Goal: Transaction & Acquisition: Purchase product/service

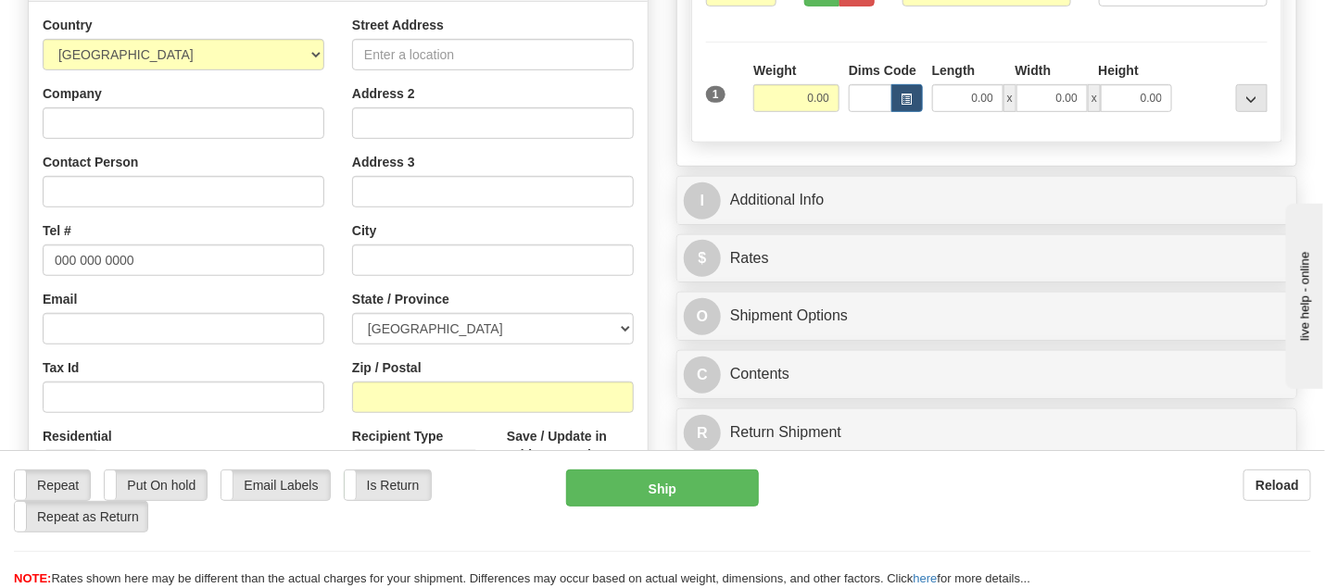
scroll to position [340, 0]
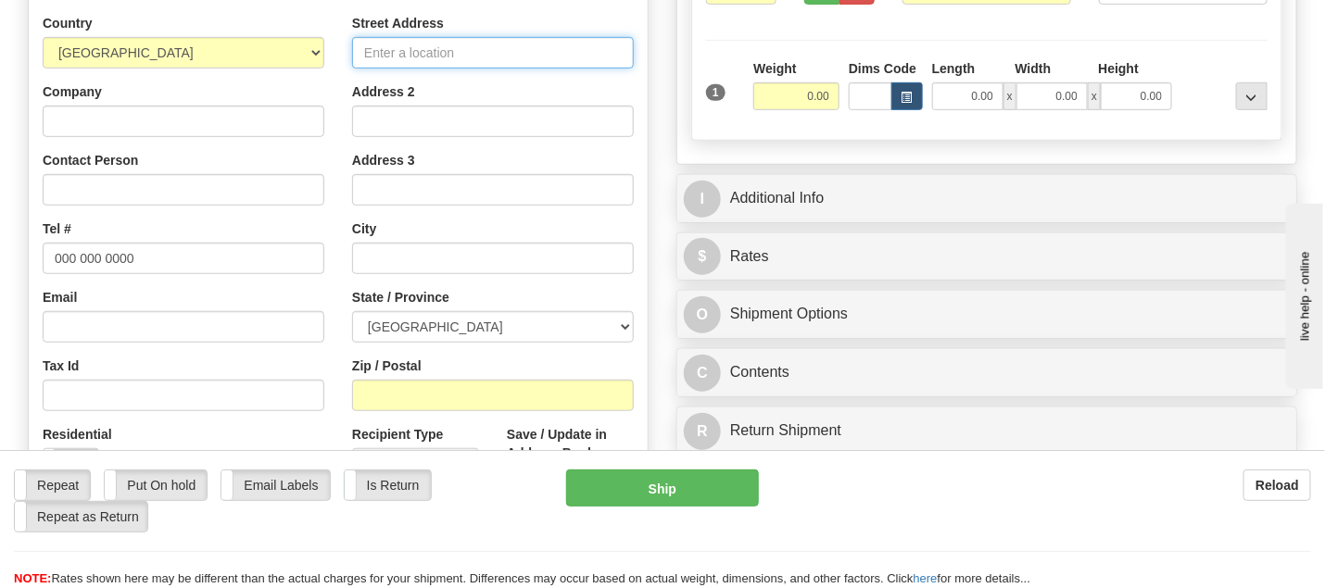
click at [360, 47] on input "Street Address" at bounding box center [493, 53] width 282 height 32
paste input "520-1500 BOUL DES ÉCLUSES Apt [STREET_ADDRESS][PERSON_NAME]"
drag, startPoint x: 427, startPoint y: 50, endPoint x: 630, endPoint y: 67, distance: 203.6
click at [630, 67] on input "520-1500 BOUL DES ÉCLUSES Apt [STREET_ADDRESS][PERSON_NAME]" at bounding box center [493, 53] width 282 height 32
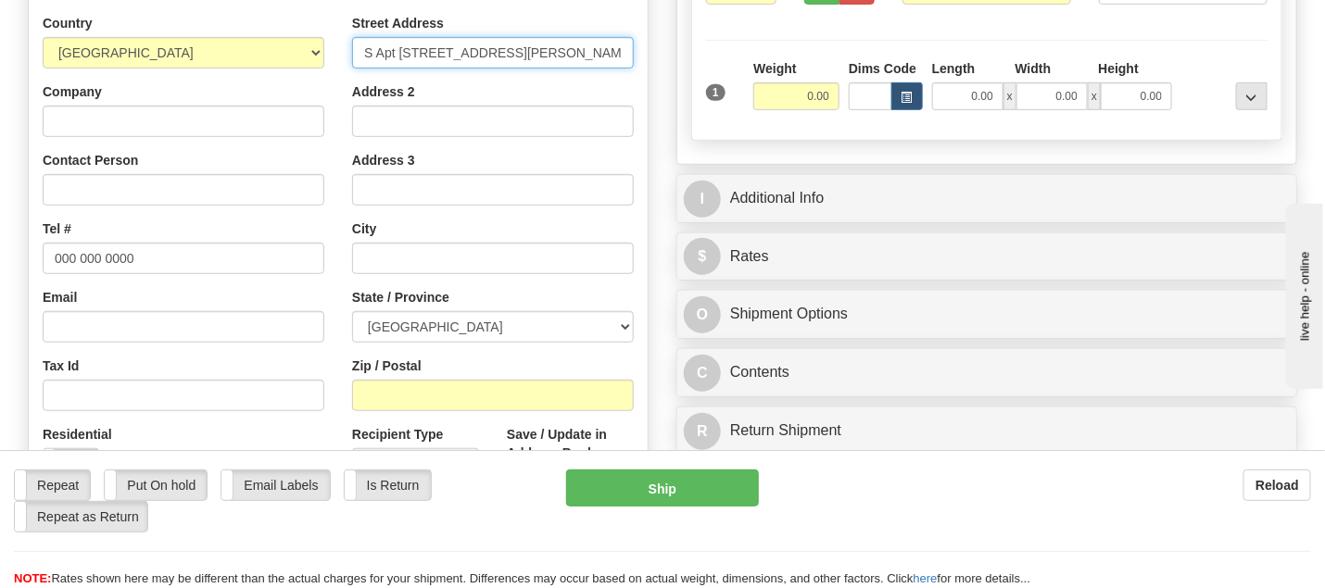
type input "520-1500 BOUL DES ÉCLUSES Apt [STREET_ADDRESS][PERSON_NAME]"
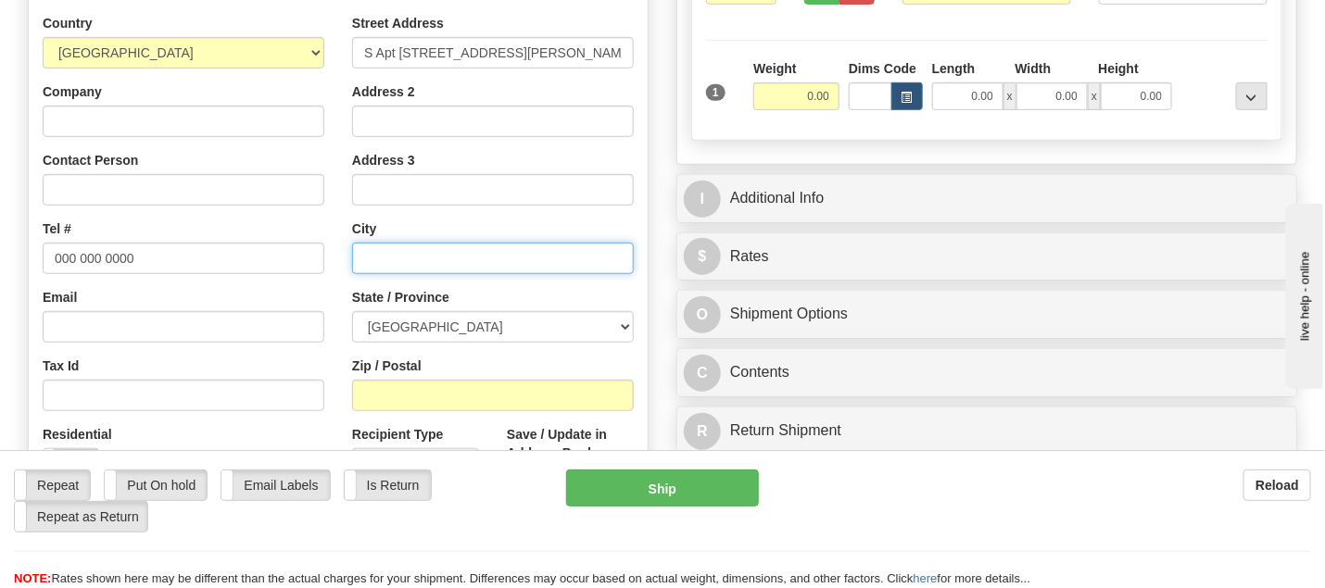
click at [415, 253] on input "text" at bounding box center [493, 259] width 282 height 32
paste input "[GEOGRAPHIC_DATA][PERSON_NAME], J5C2B4"
drag, startPoint x: 515, startPoint y: 258, endPoint x: 582, endPoint y: 261, distance: 66.8
click at [582, 261] on input "[GEOGRAPHIC_DATA][PERSON_NAME], J5C2B4" at bounding box center [493, 259] width 282 height 32
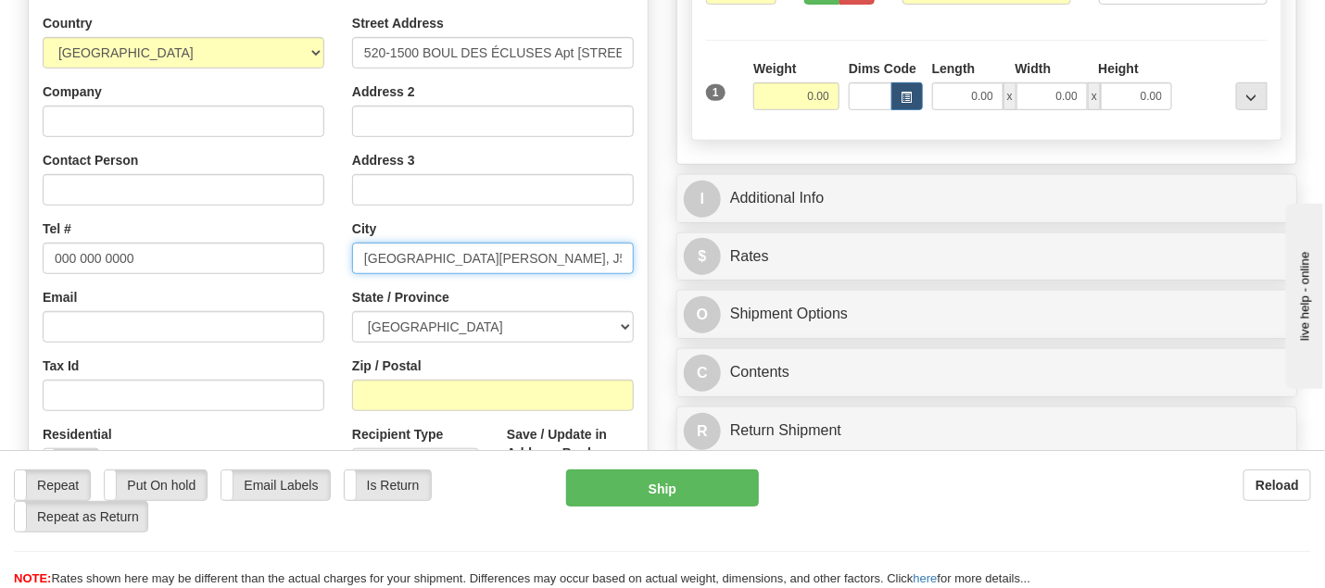
type input "[GEOGRAPHIC_DATA][PERSON_NAME], J5C2B4"
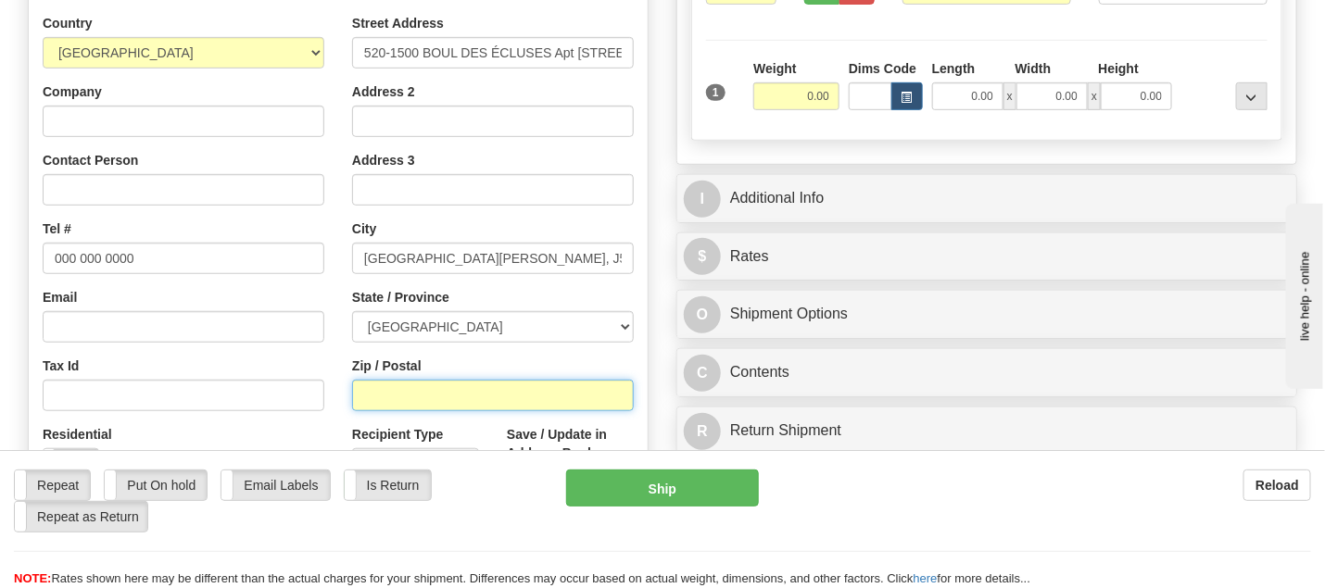
click at [447, 391] on input "Zip / Postal" at bounding box center [493, 396] width 282 height 32
paste input "J5C2B4"
type input "J5C2B4"
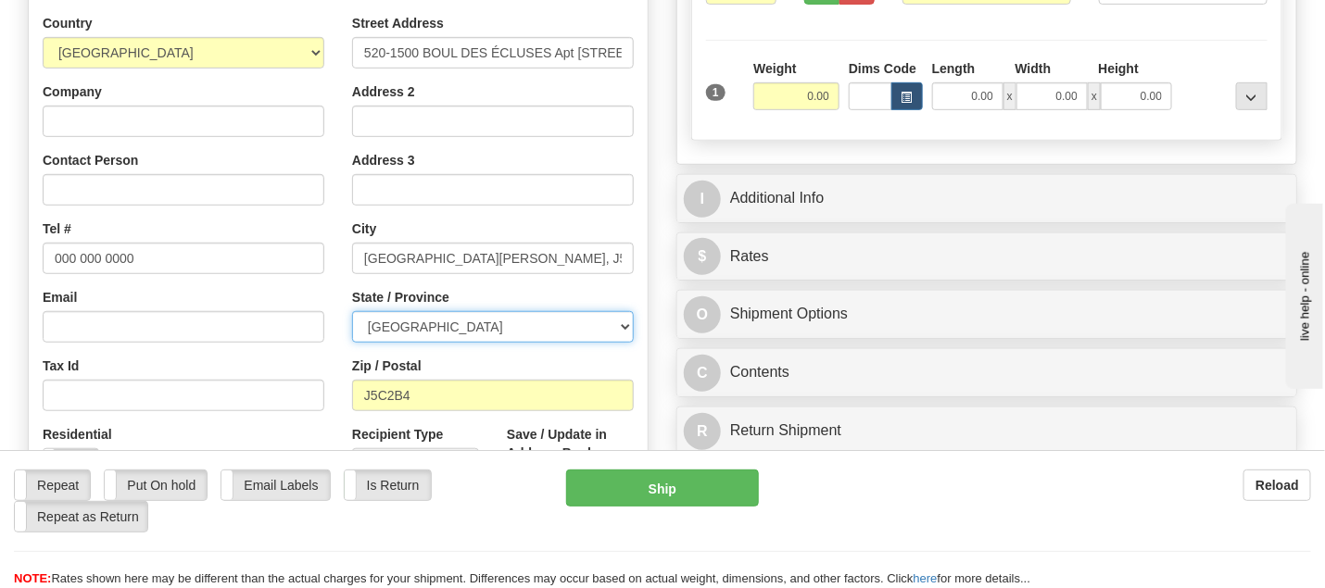
click at [622, 323] on select "[GEOGRAPHIC_DATA] [GEOGRAPHIC_DATA] [GEOGRAPHIC_DATA] [GEOGRAPHIC_DATA] [GEOGRA…" at bounding box center [493, 327] width 282 height 32
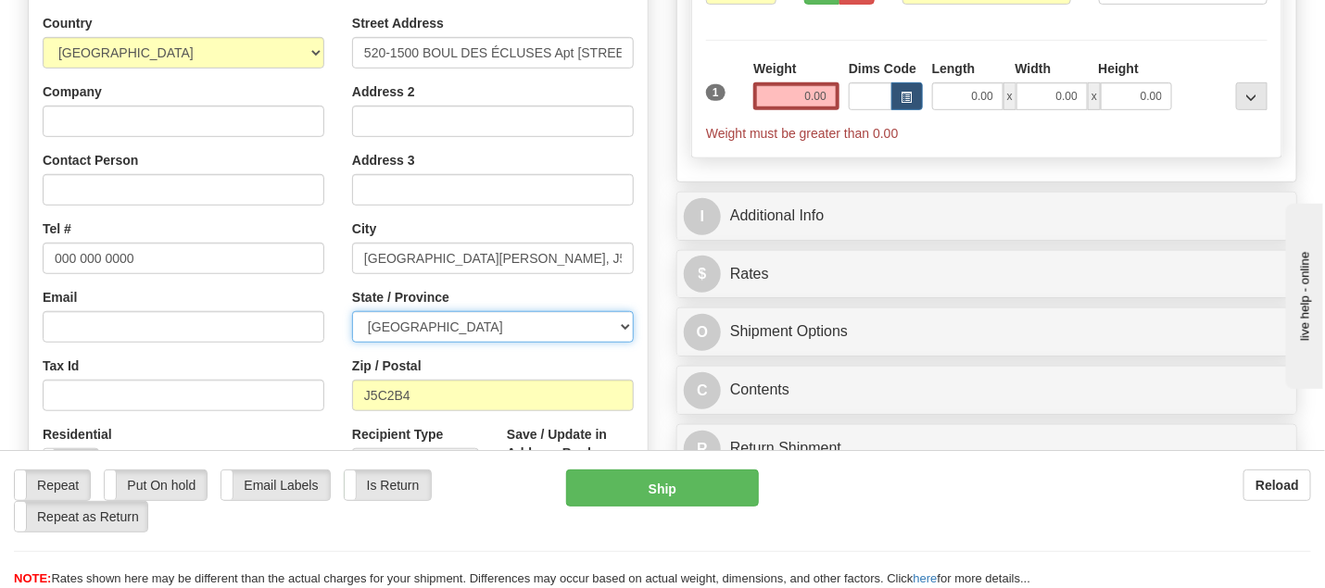
select select "QC"
click at [352, 311] on select "[GEOGRAPHIC_DATA] [GEOGRAPHIC_DATA] [GEOGRAPHIC_DATA] [GEOGRAPHIC_DATA] [GEOGRA…" at bounding box center [493, 327] width 282 height 32
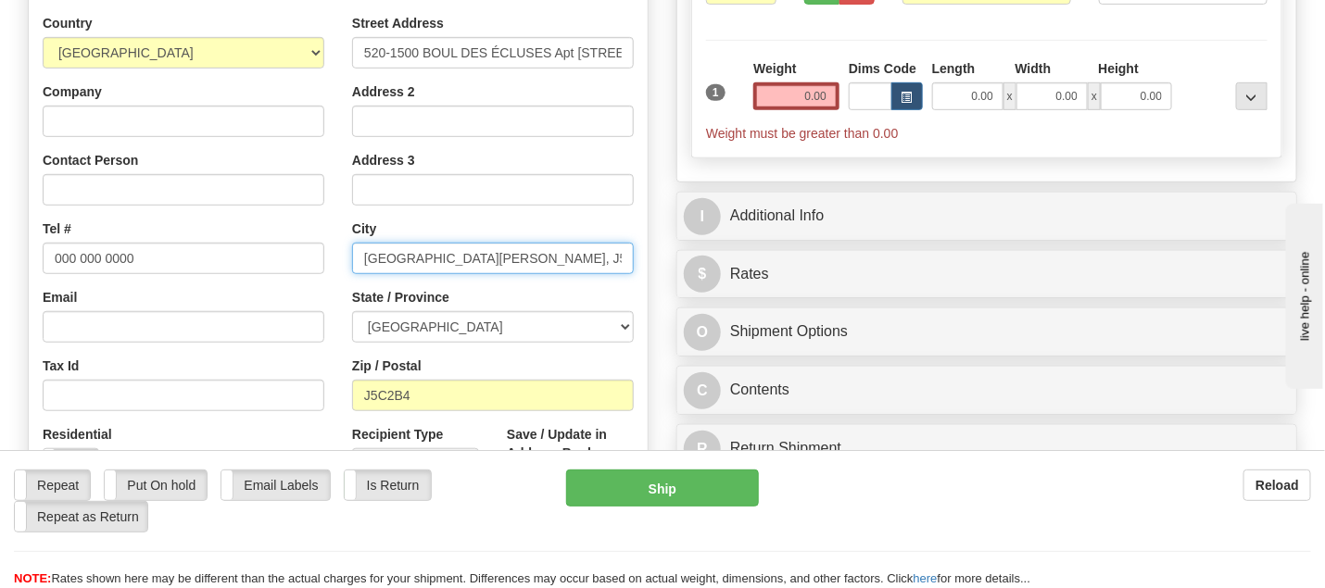
drag, startPoint x: 461, startPoint y: 256, endPoint x: 630, endPoint y: 261, distance: 169.7
click at [630, 261] on input "[GEOGRAPHIC_DATA][PERSON_NAME], J5C2B4" at bounding box center [493, 259] width 282 height 32
type input "Sainte [PERSON_NAME]"
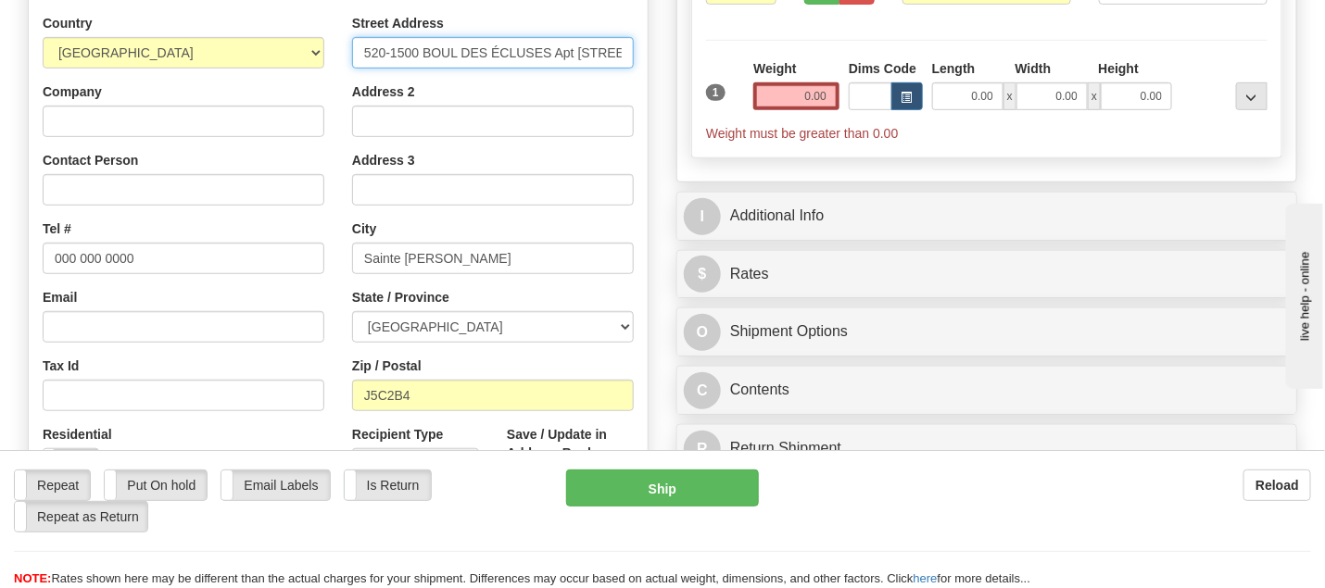
scroll to position [0, 179]
drag, startPoint x: 557, startPoint y: 52, endPoint x: 655, endPoint y: 57, distance: 98.4
click at [655, 57] on div "Create a label for the return Create Pickup Without Label Order # S Sender defa…" at bounding box center [338, 243] width 649 height 818
type input "520-1500 BOUL DES ÉCLUSES"
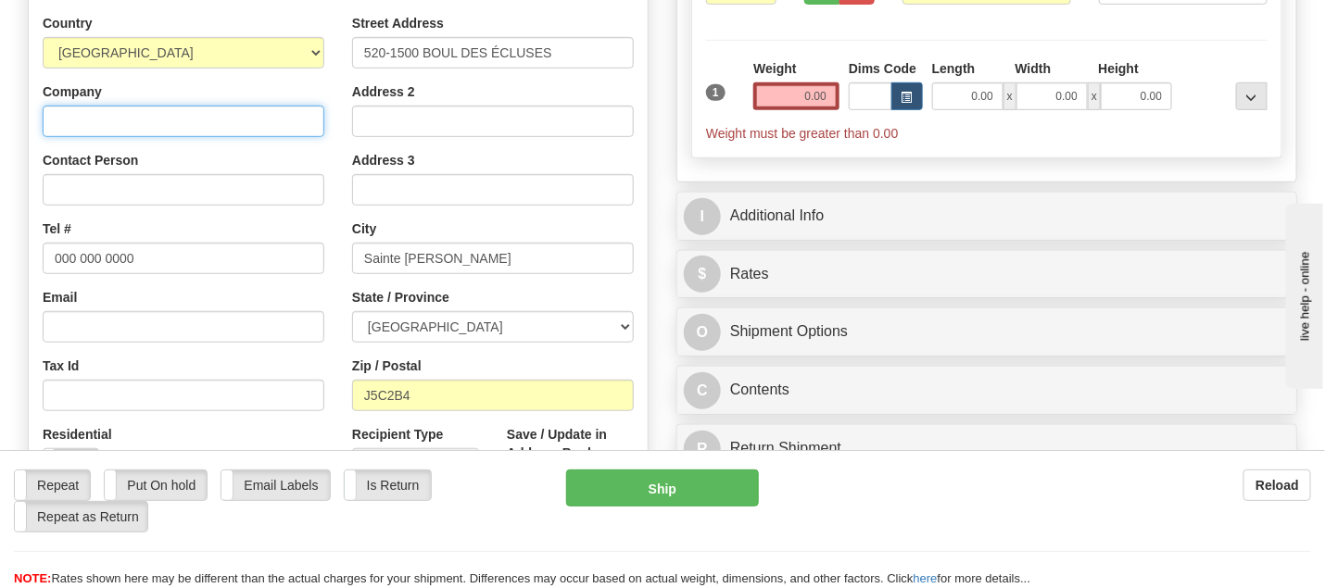
click at [62, 117] on input "Company" at bounding box center [184, 122] width 282 height 32
paste input "[PERSON_NAME]"
type input "[PERSON_NAME]"
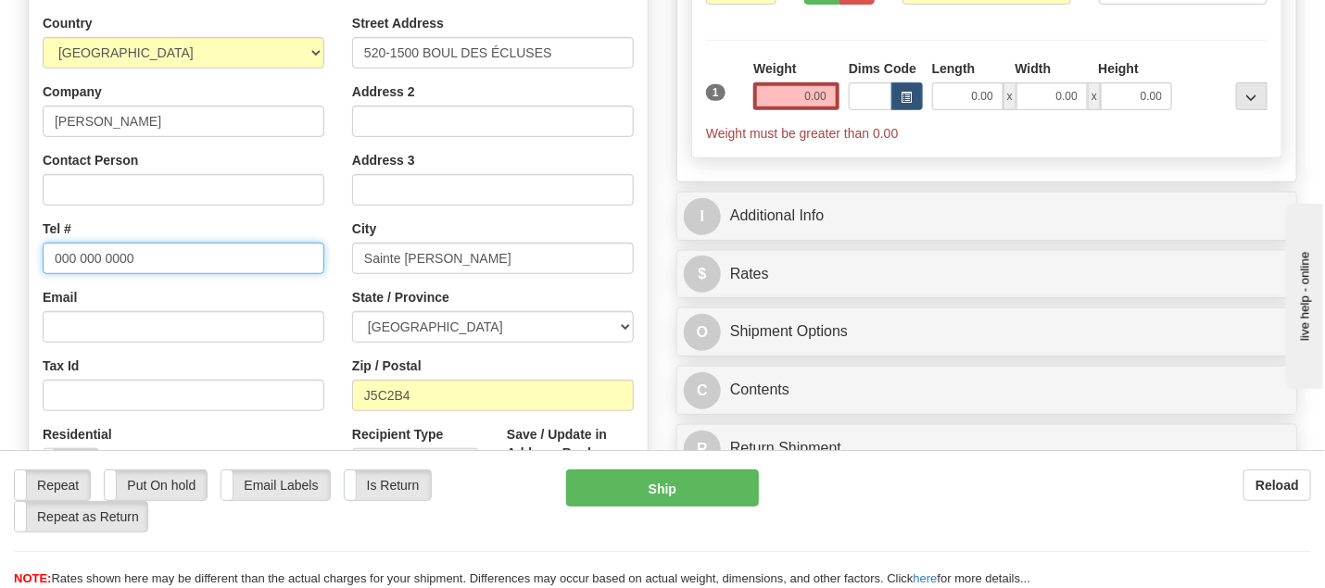
drag, startPoint x: 49, startPoint y: 255, endPoint x: 149, endPoint y: 259, distance: 100.2
click at [149, 259] on input "000 000 0000" at bounding box center [184, 259] width 282 height 32
paste input "4507182108"
type input "4507182108"
drag, startPoint x: 801, startPoint y: 88, endPoint x: 845, endPoint y: 95, distance: 45.1
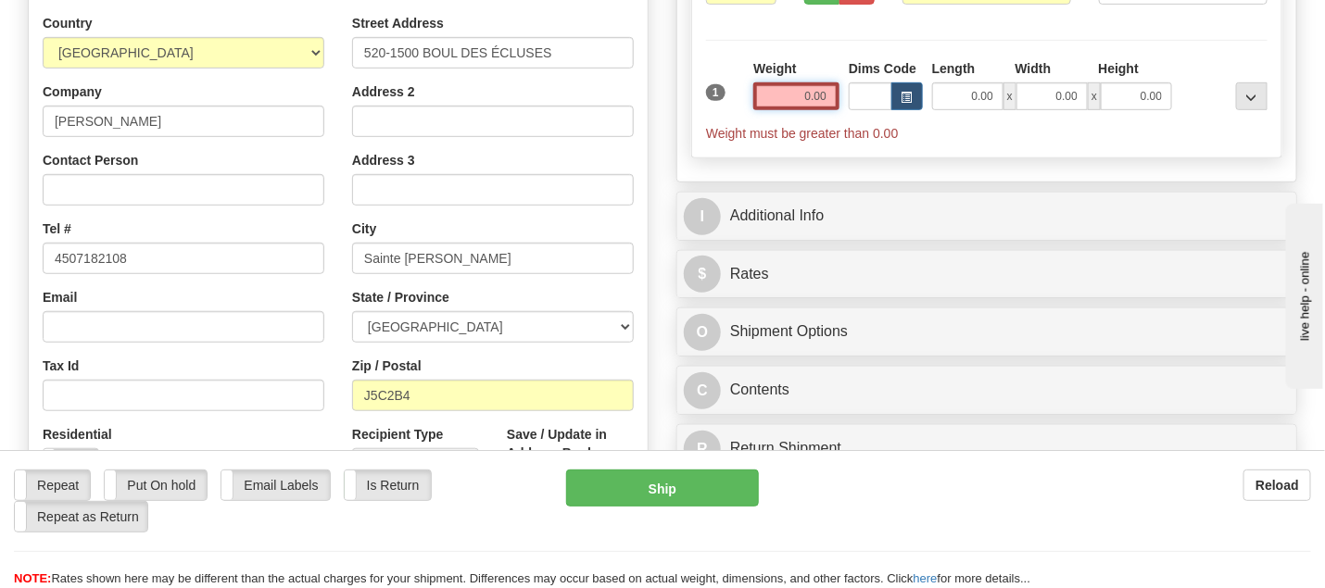
click at [845, 95] on div "1 Weight 0.00 Dims Code 0.00" at bounding box center [987, 100] width 571 height 83
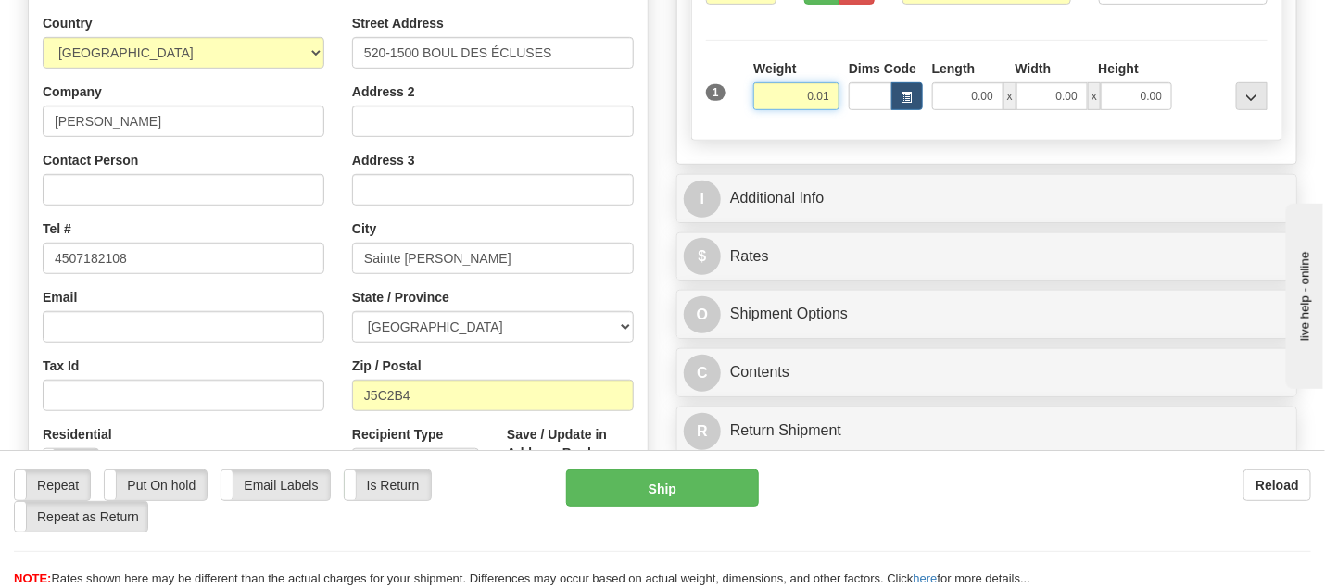
type input "0.01"
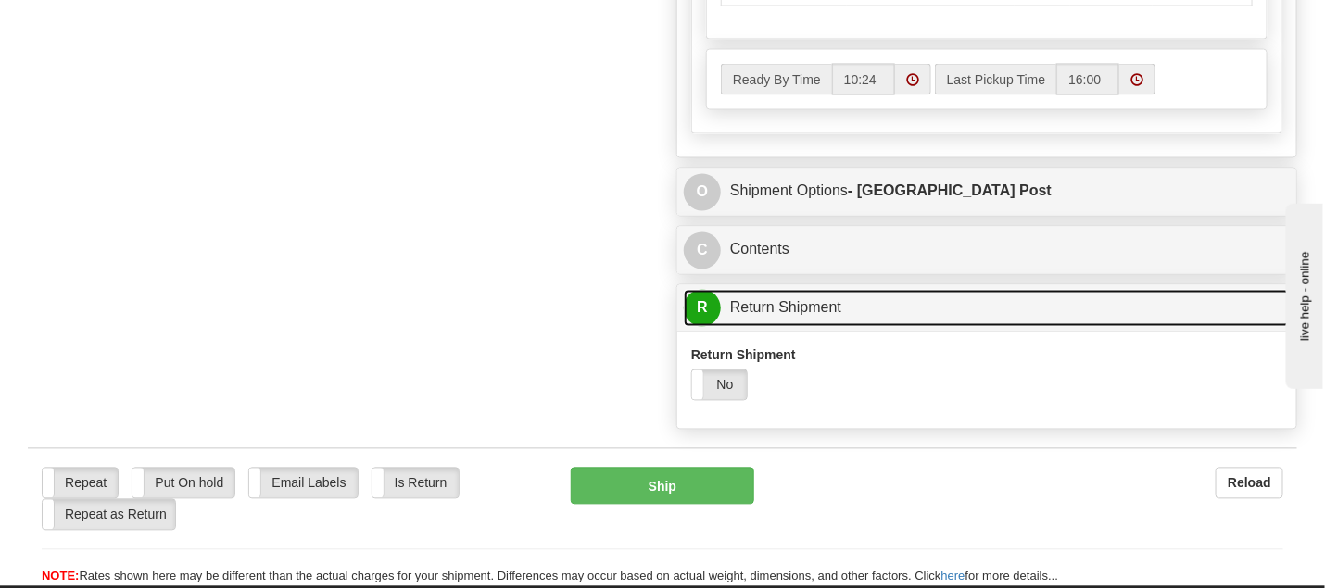
scroll to position [1309, 0]
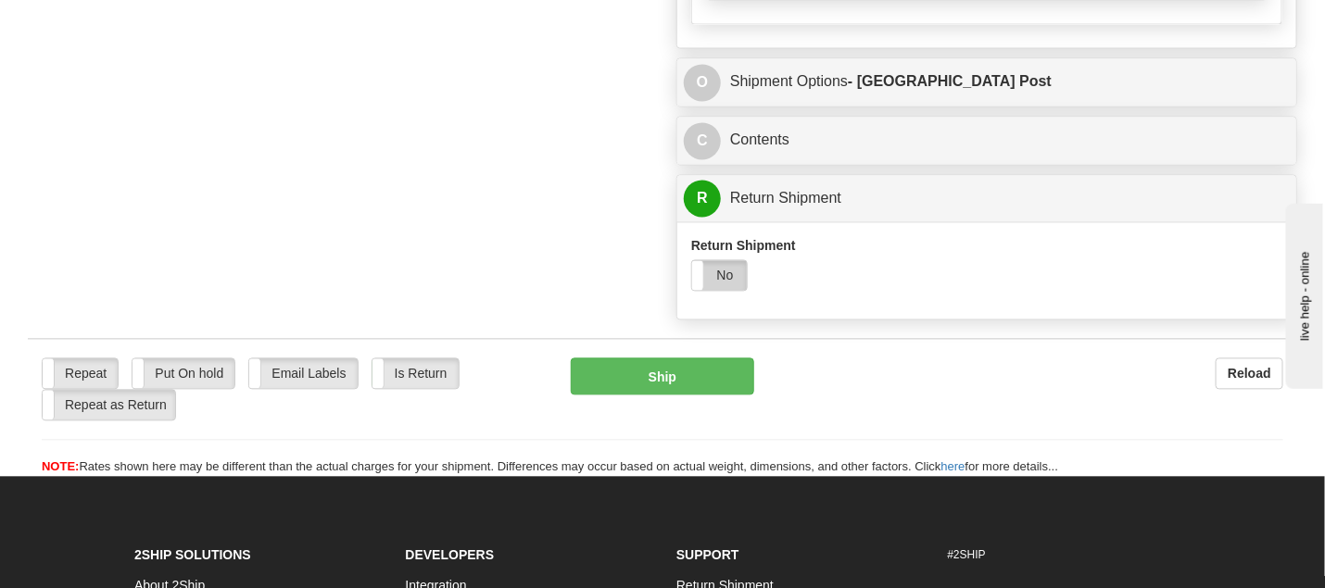
click at [726, 287] on label "No" at bounding box center [719, 275] width 55 height 30
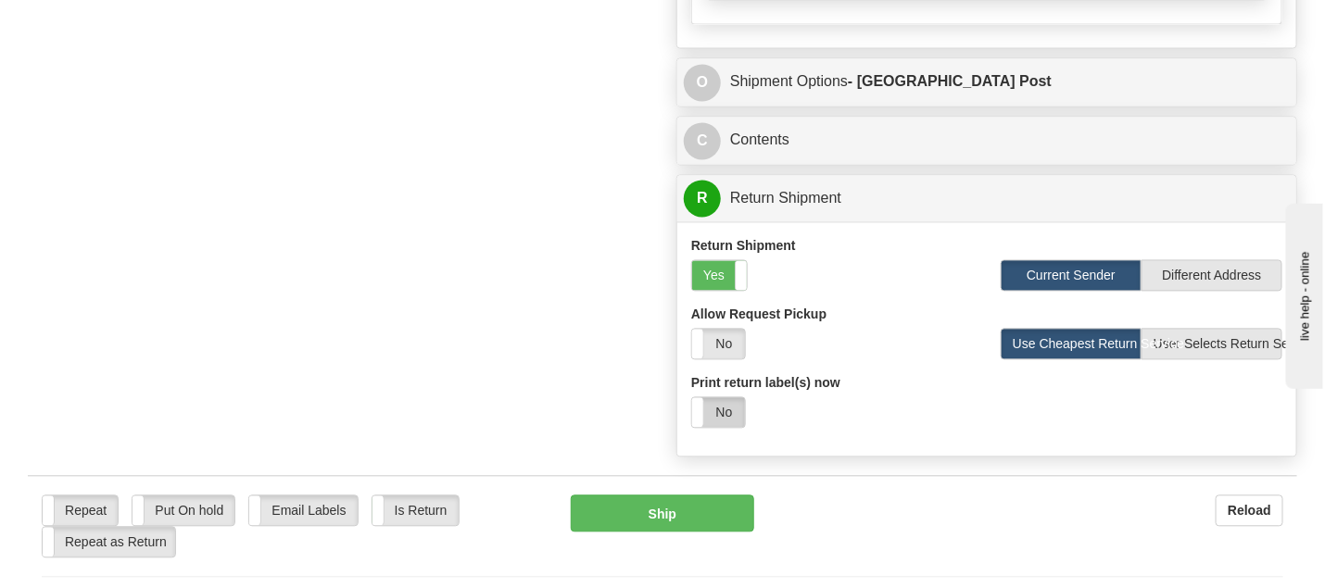
click at [729, 424] on label "No" at bounding box center [718, 413] width 53 height 30
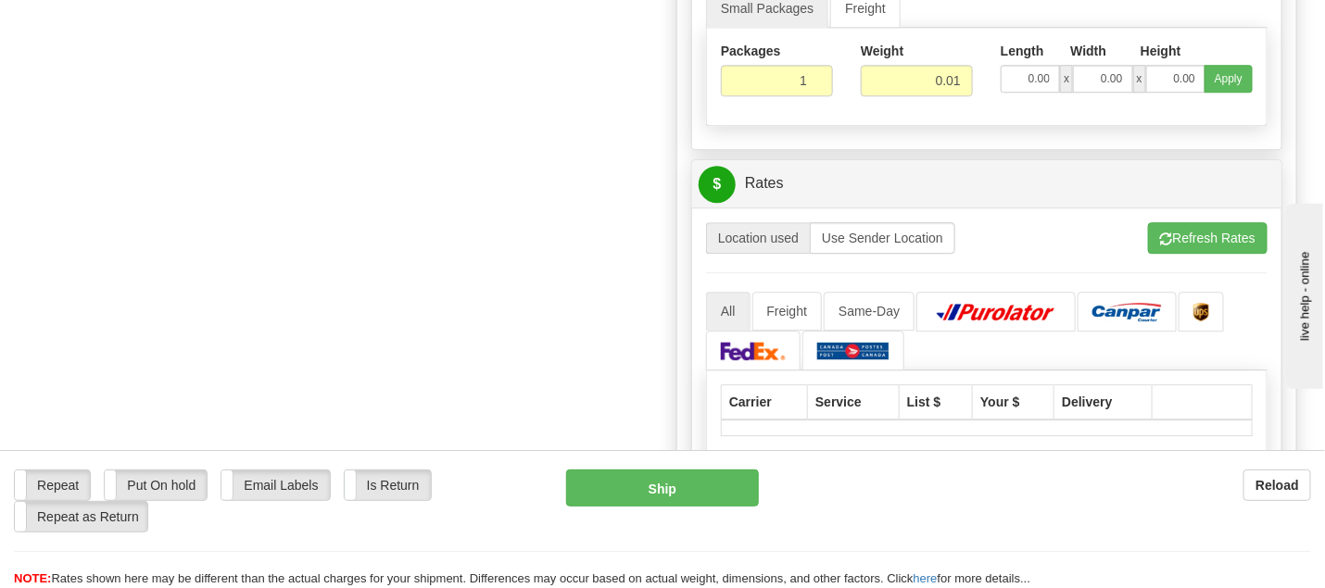
scroll to position [1866, 0]
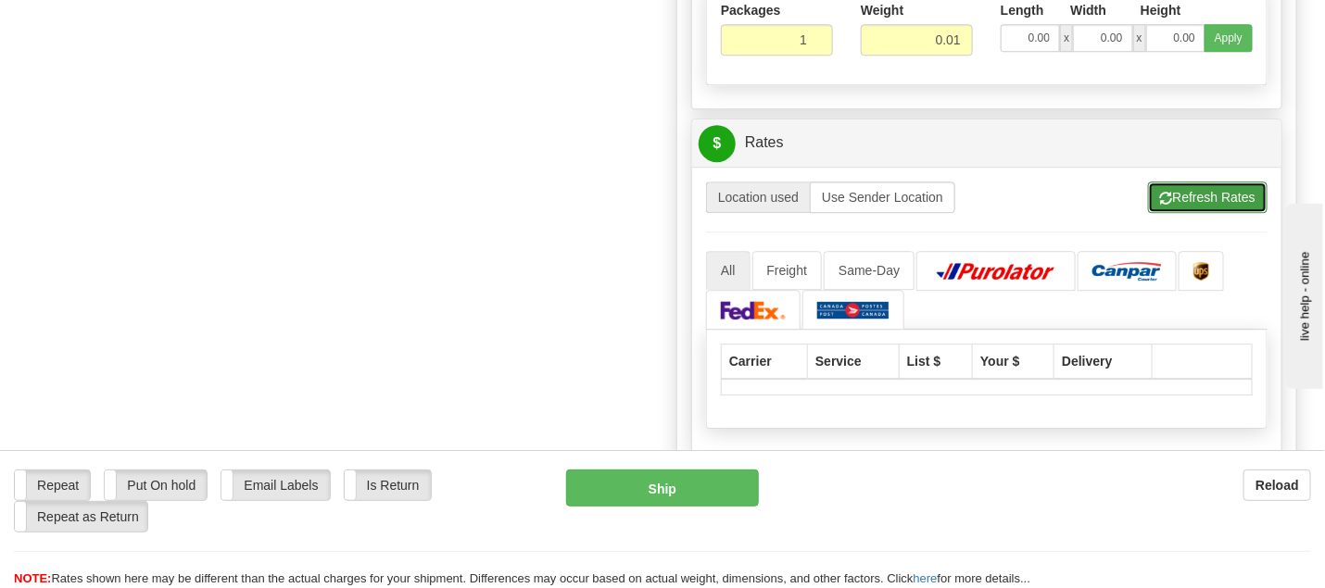
click at [1197, 198] on button "Refresh Rates" at bounding box center [1208, 198] width 120 height 32
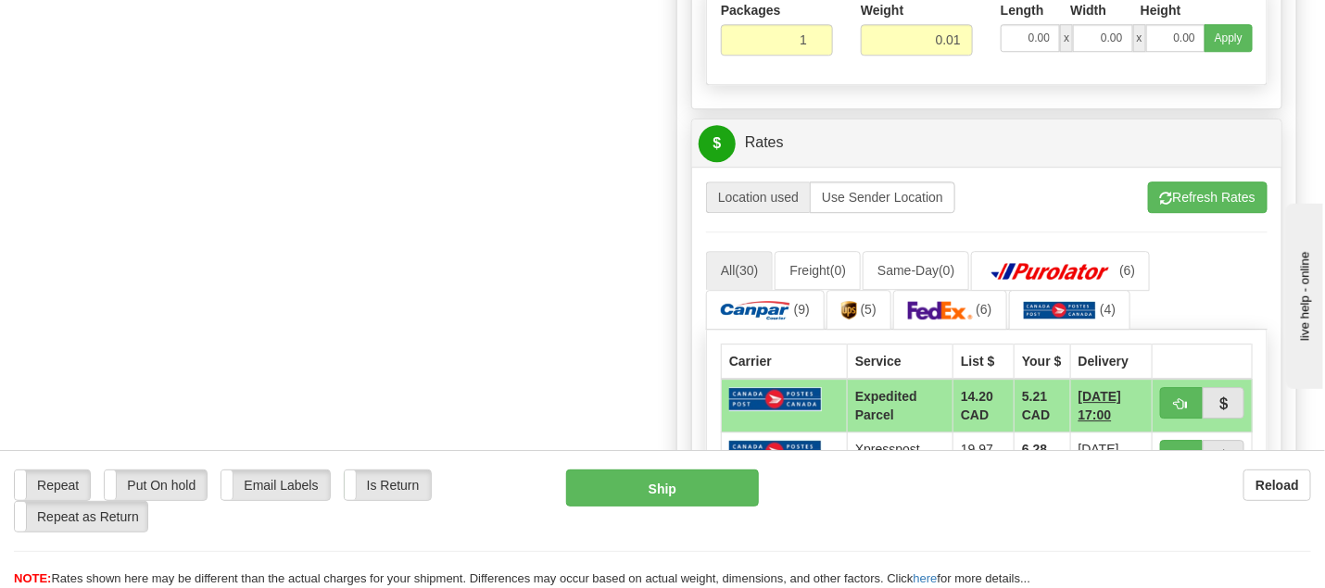
scroll to position [1966, 0]
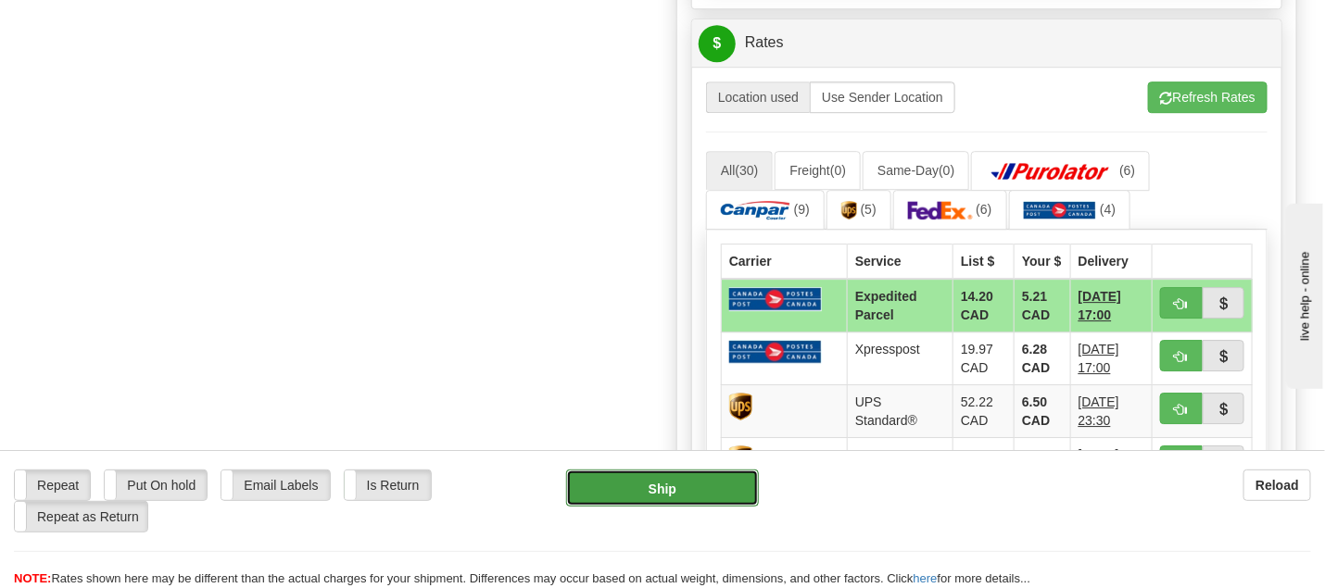
click at [711, 487] on button "Ship" at bounding box center [662, 488] width 193 height 37
type input "DOM.EP"
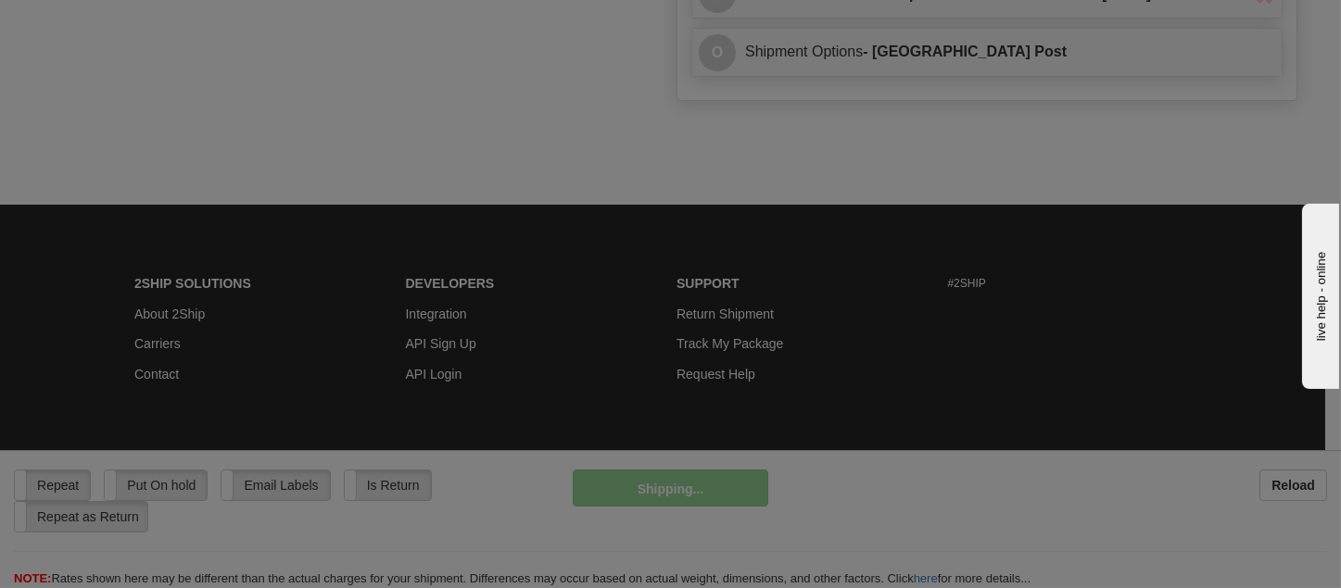
scroll to position [1256, 0]
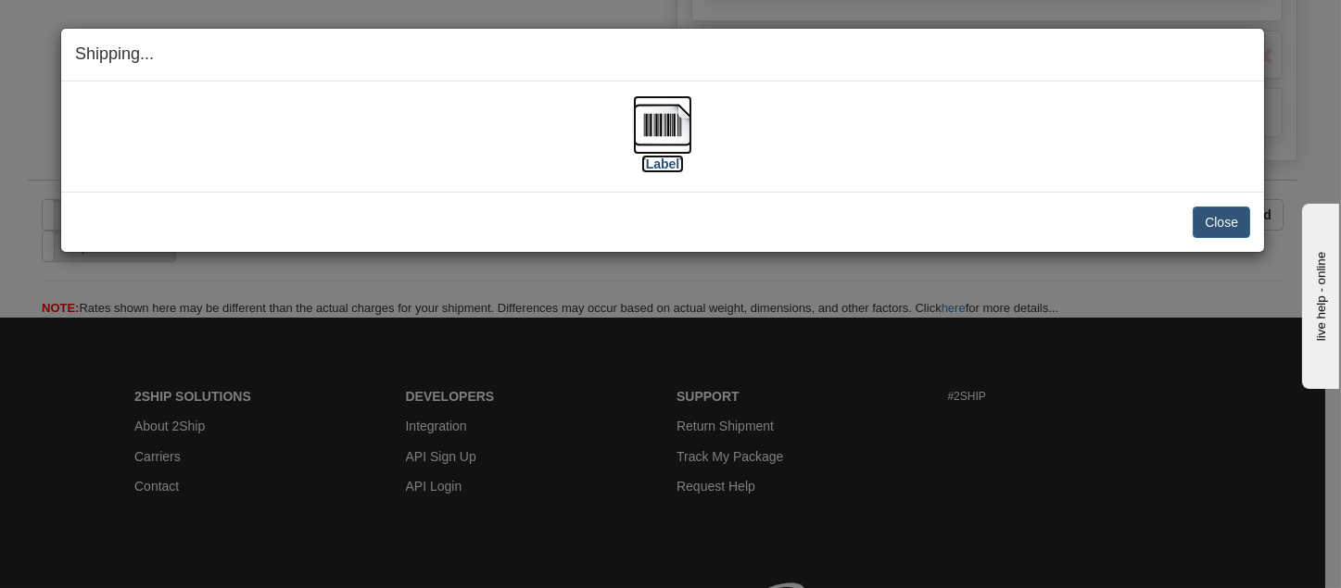
click at [670, 137] on img at bounding box center [662, 124] width 59 height 59
click at [1229, 216] on button "Close" at bounding box center [1221, 223] width 57 height 32
